Goal: Information Seeking & Learning: Learn about a topic

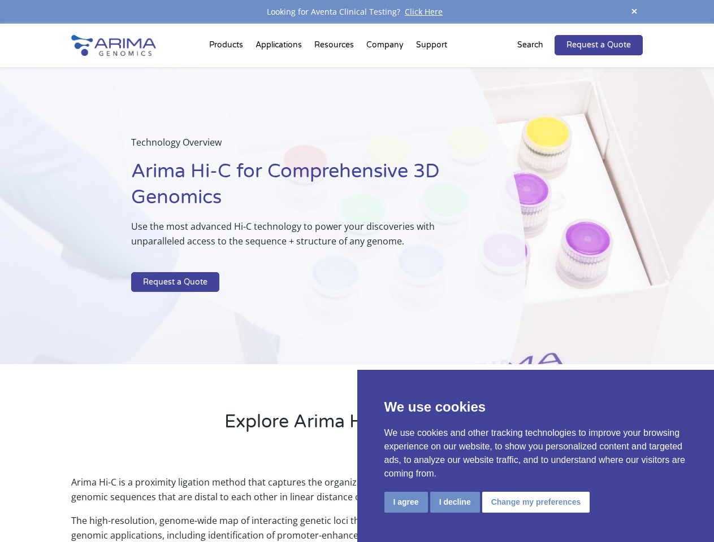
click at [356, 271] on p at bounding box center [299, 265] width 337 height 15
click at [406, 502] on button "I agree" at bounding box center [405, 502] width 43 height 21
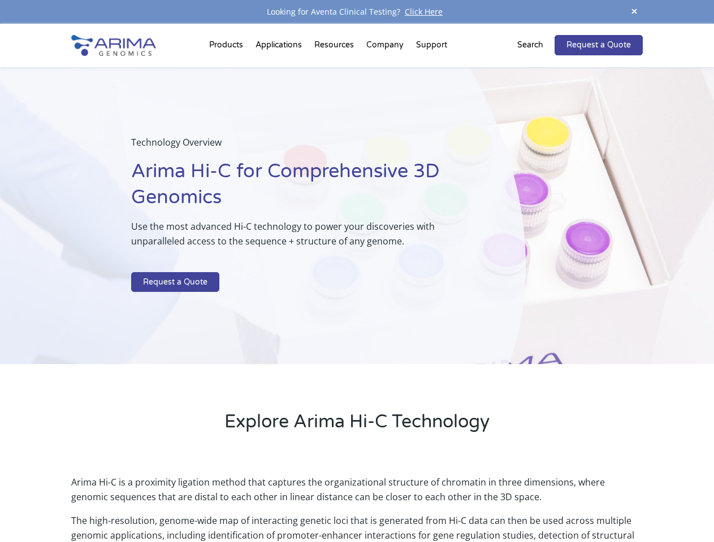
click at [454, 502] on p "Arima Hi-C is a proximity ligation method that captures the organizational stru…" at bounding box center [356, 494] width 571 height 38
click at [534, 502] on p "Arima Hi-C is a proximity ligation method that captures the organizational stru…" at bounding box center [356, 494] width 571 height 38
click at [634, 12] on span at bounding box center [633, 12] width 17 height 15
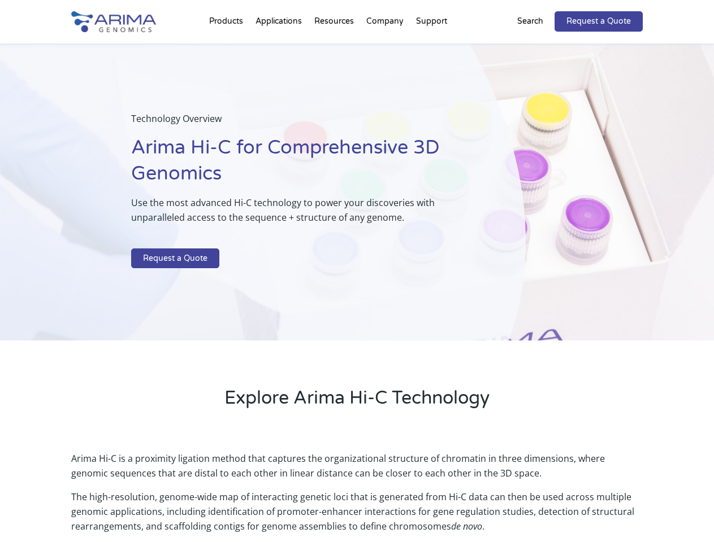
scroll to position [1630, 0]
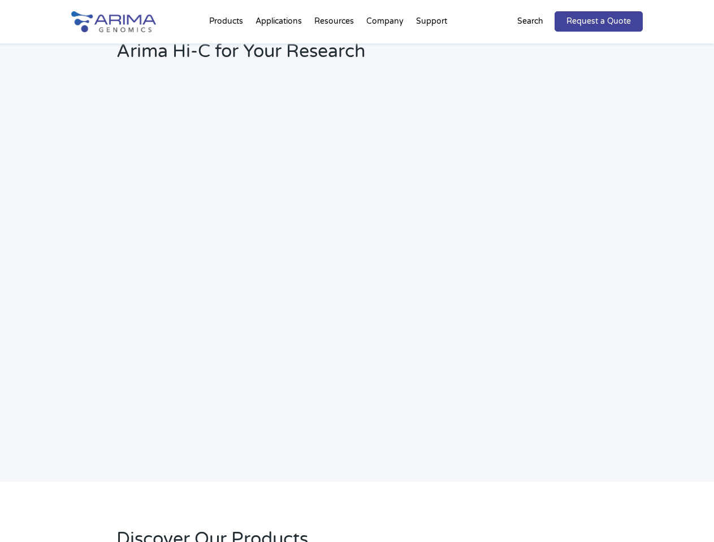
click at [356, 283] on iframe at bounding box center [356, 261] width 571 height 321
click at [228, 47] on h2 "Webinar: Hear More About the Benefits of Arima Hi-C for Your Research" at bounding box center [303, 43] width 375 height 59
click at [335, 47] on h2 "Webinar: Hear More About the Benefits of Arima Hi-C for Your Research" at bounding box center [303, 43] width 375 height 59
click at [385, 47] on h2 "Webinar: Hear More About the Benefits of Arima Hi-C for Your Research" at bounding box center [303, 43] width 375 height 59
click at [431, 47] on h2 "Webinar: Hear More About the Benefits of Arima Hi-C for Your Research" at bounding box center [303, 43] width 375 height 59
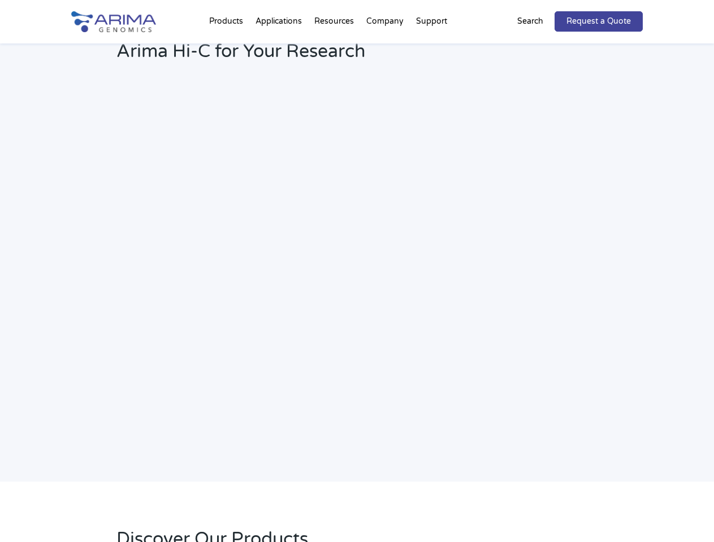
scroll to position [1594, 0]
